Goal: Task Accomplishment & Management: Manage account settings

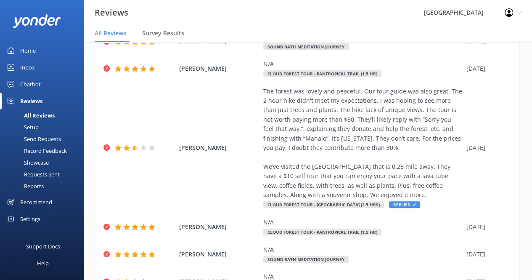
scroll to position [181, 0]
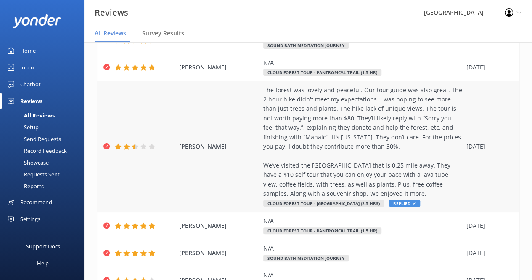
click at [306, 139] on div "The forest was lovely and peaceful. Our tour guide was also great. The 2 hour h…" at bounding box center [362, 141] width 199 height 113
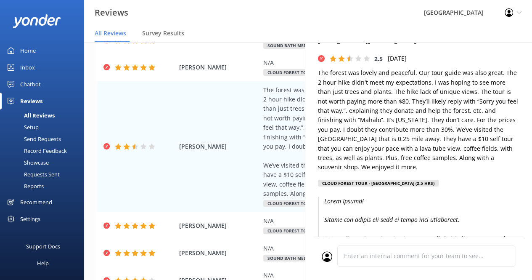
scroll to position [0, 0]
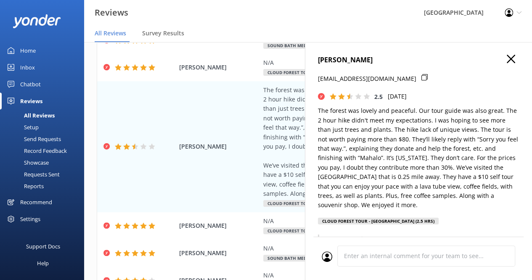
drag, startPoint x: 316, startPoint y: 111, endPoint x: 459, endPoint y: 205, distance: 171.6
click at [459, 205] on div "Ceaser Mercado czr86@yahoo.com 2.5 Sun, 5th Oct 2025 The forest was lovely and …" at bounding box center [418, 182] width 227 height 280
copy p "The forest was lovely and peaceful. Our tour guide was also great. The 2 hour h…"
click at [507, 61] on icon "button" at bounding box center [511, 59] width 8 height 8
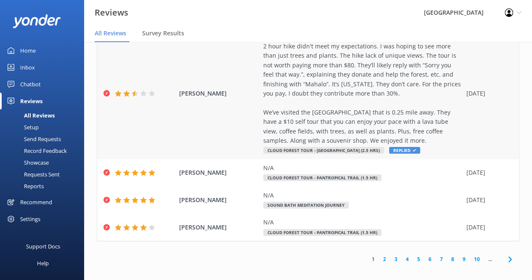
scroll to position [237, 0]
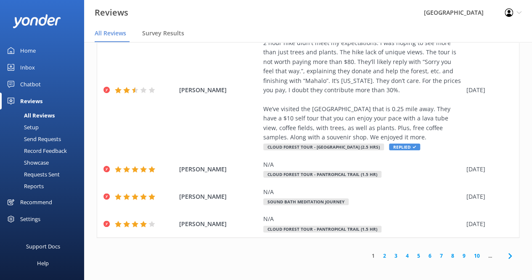
click at [379, 256] on link "2" at bounding box center [384, 256] width 11 height 8
